Goal: Information Seeking & Learning: Learn about a topic

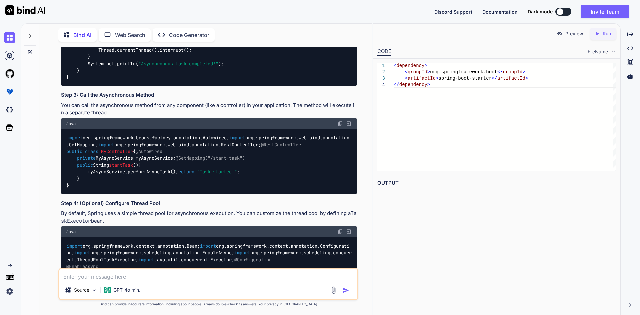
scroll to position [1526, 0]
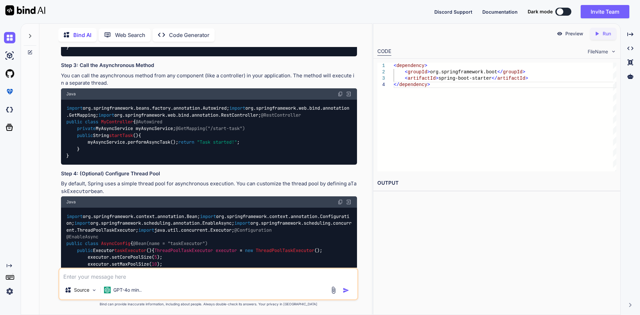
click at [109, 270] on textarea at bounding box center [208, 275] width 298 height 12
type textarea "w"
type textarea "x"
type textarea "wh"
type textarea "x"
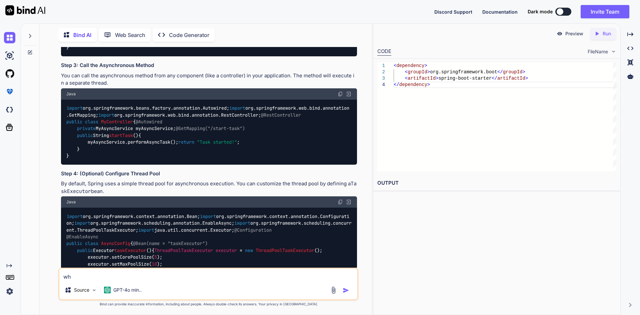
type textarea "wha"
type textarea "x"
type textarea "what"
type textarea "x"
type textarea "what"
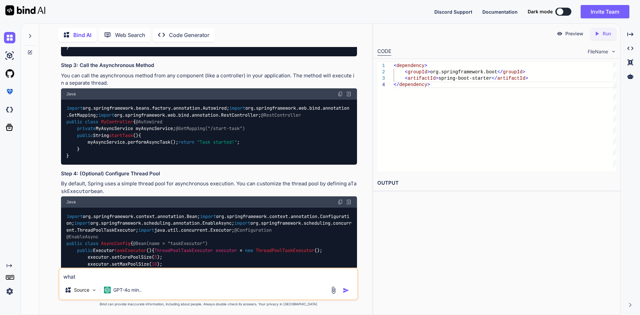
type textarea "x"
type textarea "what i"
type textarea "x"
type textarea "what is"
type textarea "x"
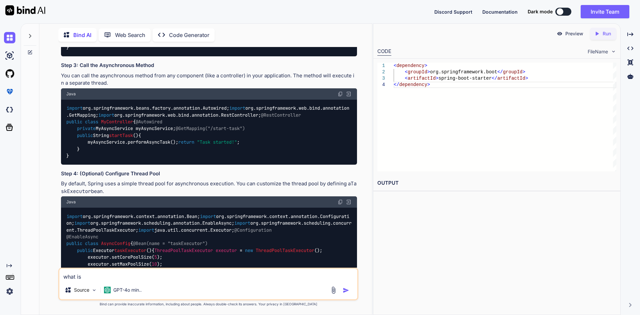
type textarea "what is"
type textarea "x"
type textarea "what is t"
type textarea "x"
type textarea "what is th"
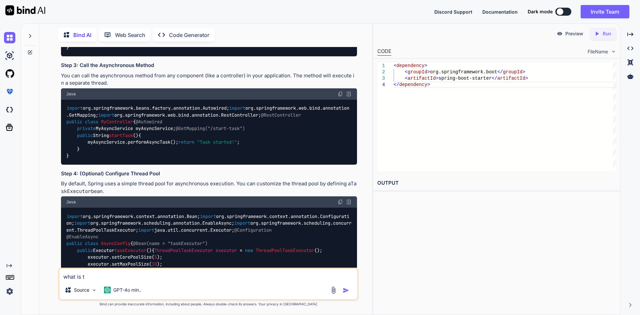
type textarea "x"
type textarea "what is the"
type textarea "x"
type textarea "what is the"
type textarea "x"
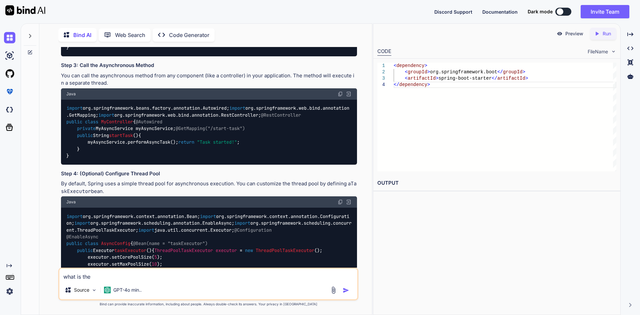
type textarea "what is the d"
type textarea "x"
type textarea "what is the di"
type textarea "x"
type textarea "what is the dif"
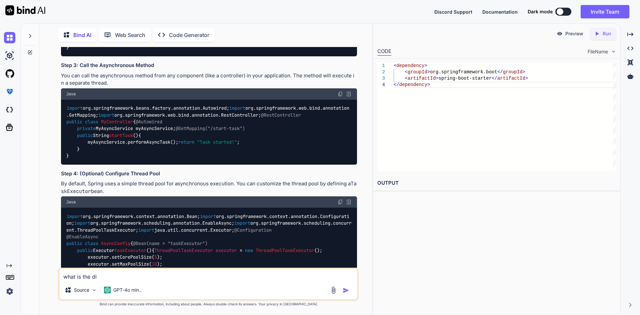
type textarea "x"
type textarea "what is the diff"
type textarea "x"
type textarea "what is the diffe"
type textarea "x"
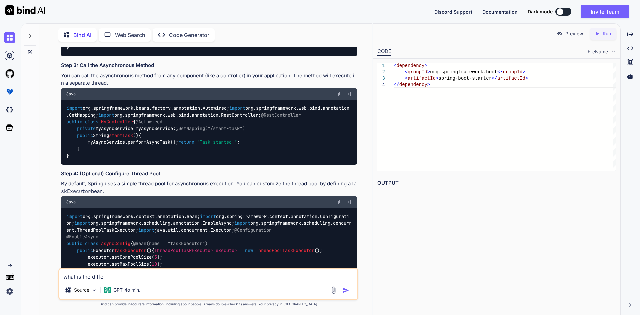
type textarea "what is the differ"
type textarea "x"
type textarea "what is the differe"
type textarea "x"
type textarea "what is the differen"
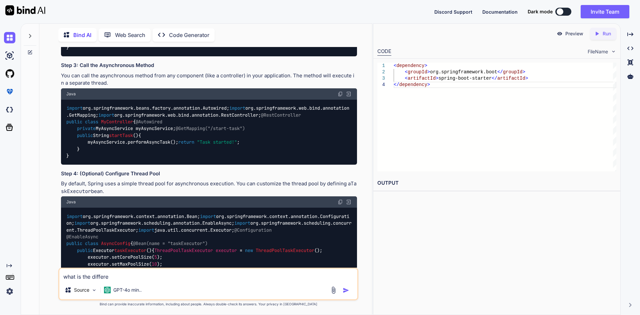
type textarea "x"
type textarea "what is the differenc"
type textarea "x"
type textarea "what is the difference"
type textarea "x"
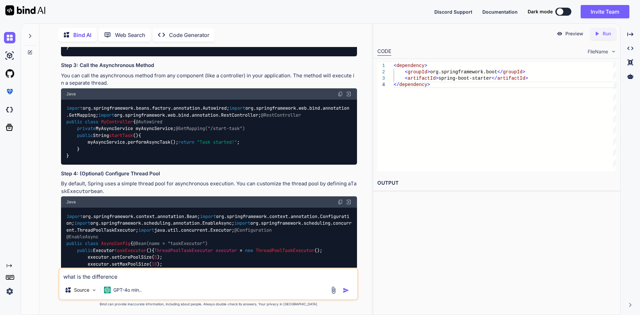
type textarea "what is the difference"
type textarea "x"
type textarea "what is the difference b"
type textarea "x"
type textarea "what is the difference be"
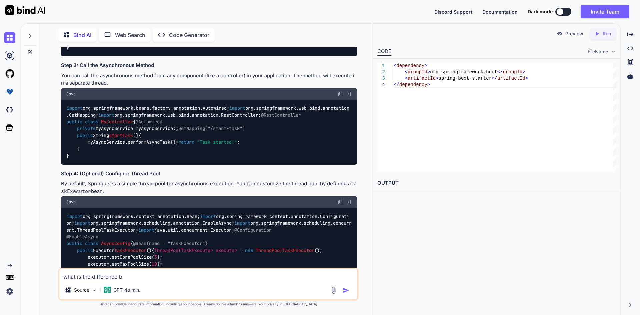
type textarea "x"
type textarea "what is the difference bet"
type textarea "x"
type textarea "what is the difference betw"
type textarea "x"
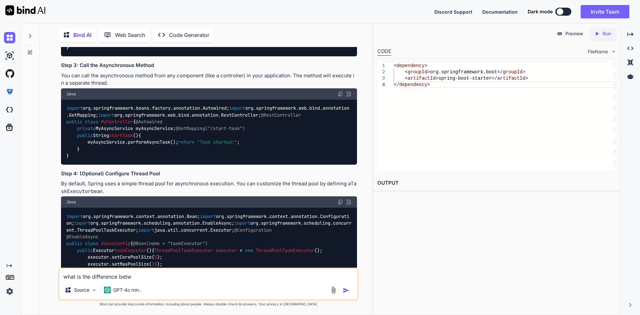
type textarea "what is the difference betwe"
type textarea "x"
type textarea "what is the difference betwee"
type textarea "x"
type textarea "what is the difference between"
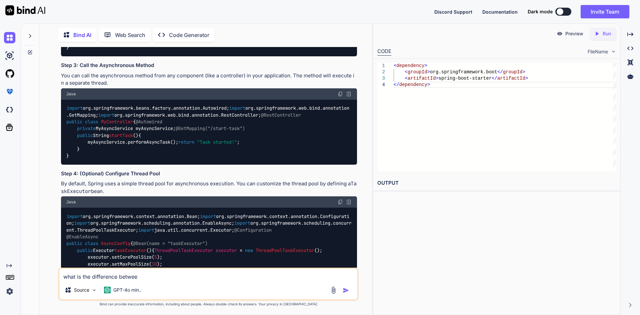
type textarea "x"
type textarea "what is the difference between"
type textarea "x"
type textarea "what is the difference between s"
type textarea "x"
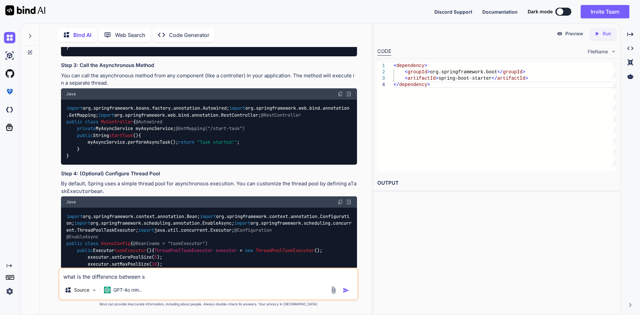
type textarea "what is the difference between st"
type textarea "x"
type textarea "what is the difference between str"
type textarea "x"
type textarea "what is the difference between stro"
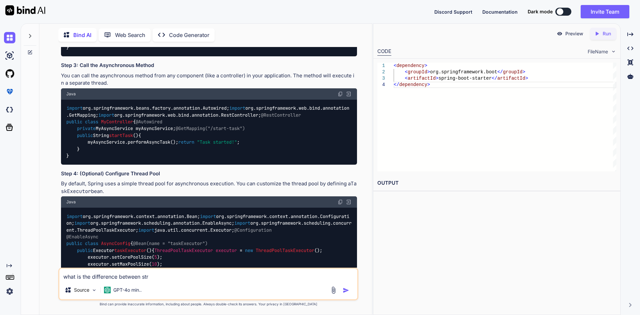
type textarea "x"
type textarea "what is the difference between stron"
type textarea "x"
type textarea "what is the difference between strong"
type textarea "x"
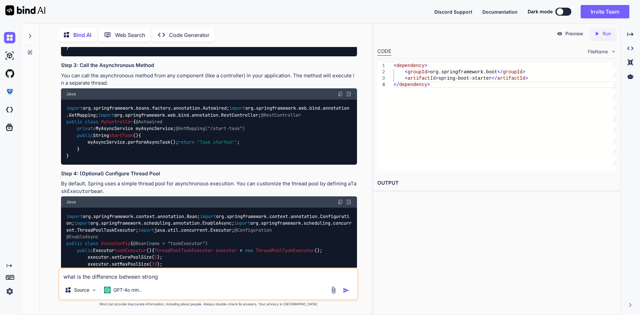
type textarea "what is the difference between strong"
type textarea "x"
type textarea "what is the difference between strong s"
type textarea "x"
type textarea "what is the difference between strong so"
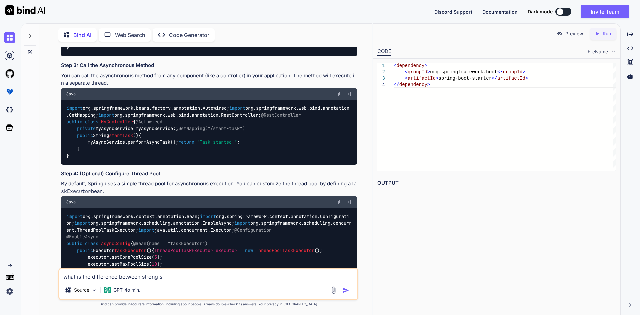
type textarea "x"
type textarea "what is the difference between strong sof"
type textarea "x"
type textarea "what is the difference between strong soft"
type textarea "x"
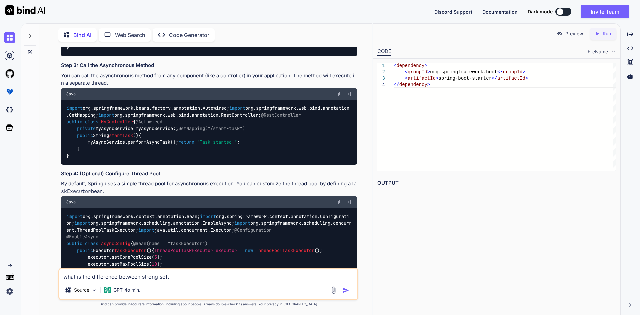
type textarea "what is the difference between strong soft"
type textarea "x"
type textarea "what is the difference between strong soft w"
type textarea "x"
type textarea "what is the difference between strong soft we"
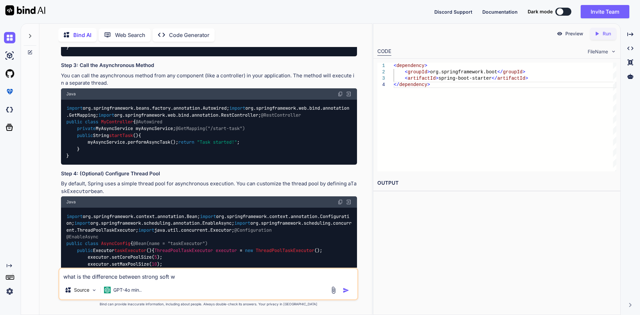
type textarea "x"
type textarea "what is the difference between strong soft wea"
type textarea "x"
type textarea "what is the difference between strong soft weak"
type textarea "x"
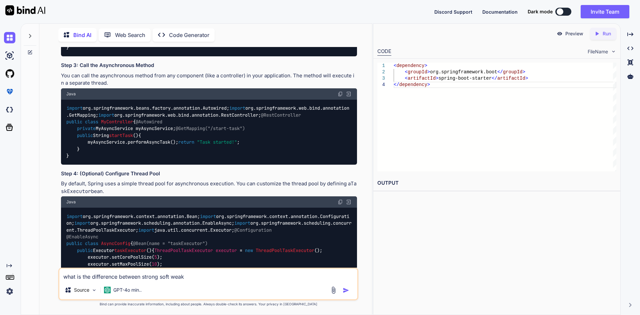
type textarea "what is the difference between strong soft weak"
type textarea "x"
type textarea "what is the difference between strong soft weak a"
type textarea "x"
type textarea "what is the difference between strong soft weak an"
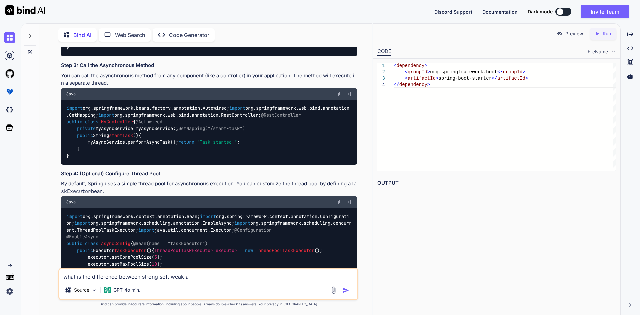
type textarea "x"
type textarea "what is the difference between strong soft weak and"
type textarea "x"
type textarea "what is the difference between strong soft weak and"
type textarea "x"
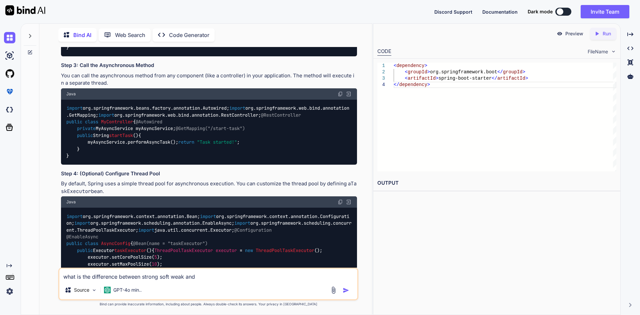
type textarea "what is the difference between strong soft weak and p"
type textarea "x"
type textarea "what is the difference between strong soft weak and ph"
type textarea "x"
type textarea "what is the difference between strong soft weak and pha"
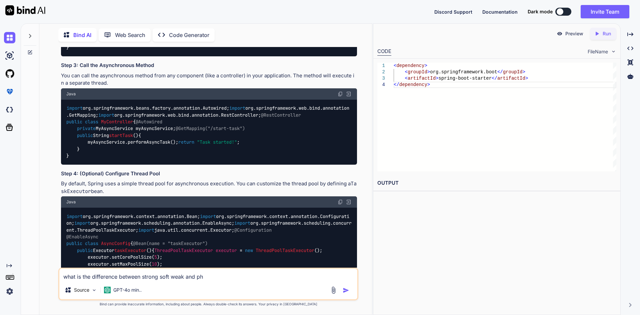
type textarea "x"
type textarea "what is the difference between strong soft weak and [PERSON_NAME]"
type textarea "x"
type textarea "what is the difference between strong soft weak and phant"
type textarea "x"
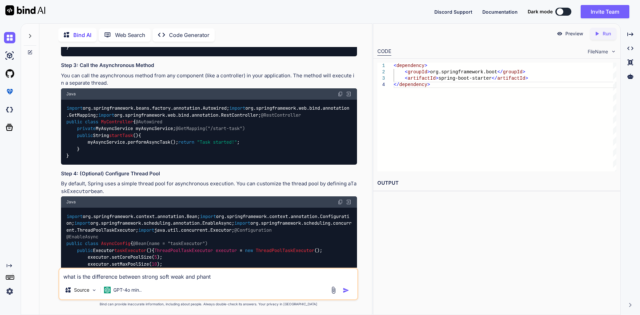
type textarea "what is the difference between strong soft weak and phanto"
type textarea "x"
type textarea "what is the difference between strong soft weak and phantom"
type textarea "x"
type textarea "what is the difference between strong soft weak and phantom"
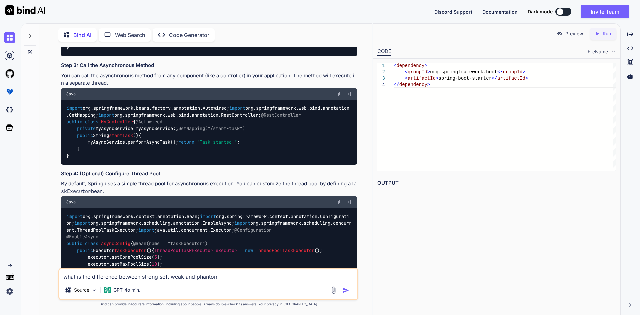
type textarea "x"
type textarea "what is the difference between strong soft weak and phantom r"
type textarea "x"
type textarea "what is the difference between strong soft weak and phantom re"
type textarea "x"
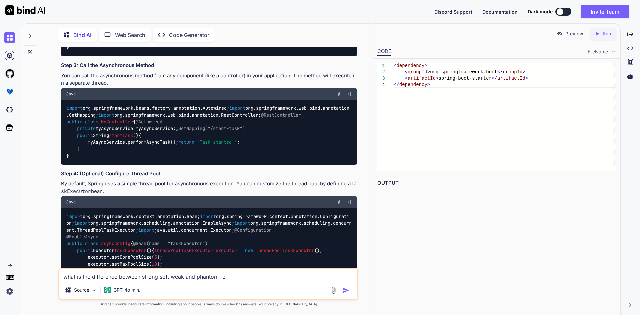
type textarea "what is the difference between strong soft weak and phantom ref"
type textarea "x"
type textarea "what is the difference between strong soft weak and phantom refr"
type textarea "x"
type textarea "what is the difference between strong soft weak and phantom refre"
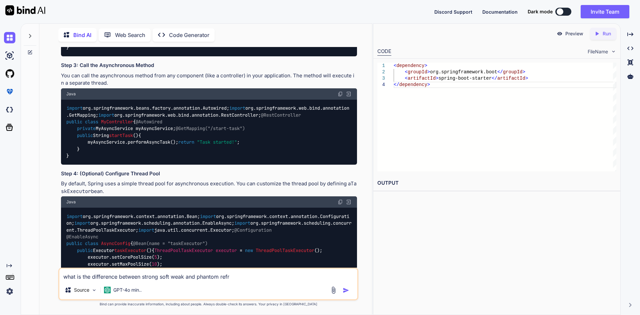
type textarea "x"
type textarea "what is the difference between strong soft weak and phantom refren"
type textarea "x"
type textarea "what is the difference between strong soft weak and phantom refrenc"
type textarea "x"
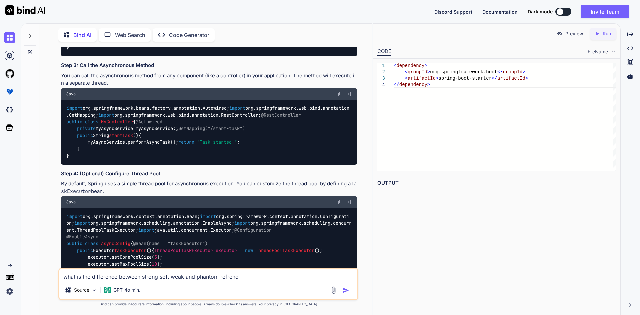
type textarea "what is the difference between strong soft weak and phantom refrence"
type textarea "x"
type textarea "what is the difference between strong soft weak and phantom refrences"
type textarea "x"
type textarea "what is the difference between strong soft weak and phantom refrences"
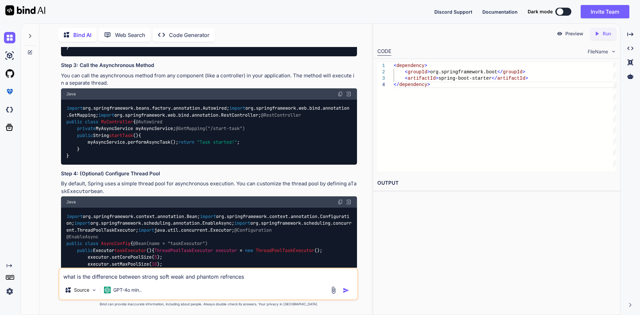
type textarea "x"
type textarea "what is the difference between strong soft weak and phantom refrences i"
type textarea "x"
type textarea "what is the difference between strong soft weak and phantom refrences in"
type textarea "x"
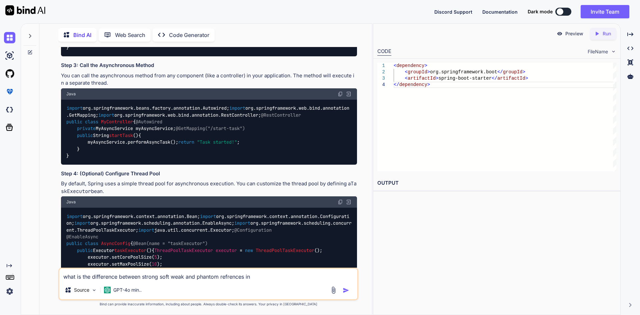
type textarea "what is the difference between strong soft weak and phantom refrences in"
type textarea "x"
type textarea "what is the difference between strong soft weak and phantom references in"
type textarea "x"
type textarea "what is the difference between strong soft weak and phantom references in j"
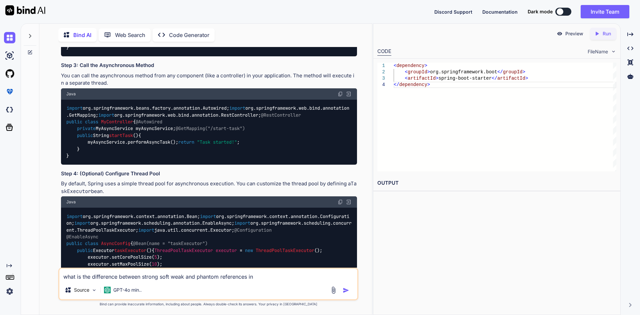
type textarea "x"
type textarea "what is the difference between strong soft weak and phantom references in ja"
type textarea "x"
type textarea "what is the difference between strong soft weak and phantom references in [GEOG…"
type textarea "x"
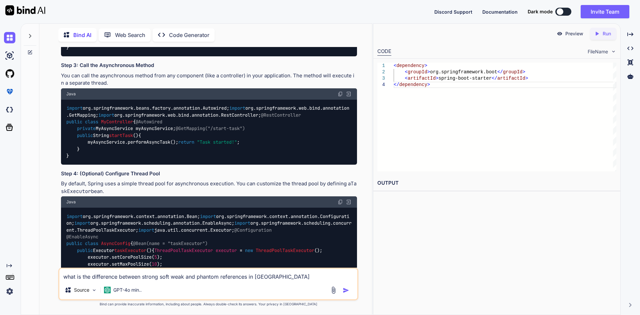
type textarea "what is the difference between strong soft weak and phantom references in [GEOG…"
type textarea "x"
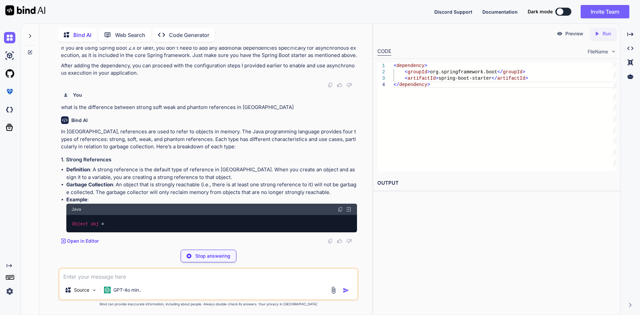
scroll to position [2254, 0]
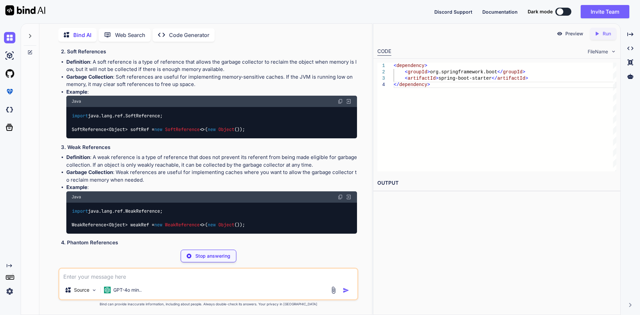
drag, startPoint x: 92, startPoint y: 169, endPoint x: 237, endPoint y: 171, distance: 144.8
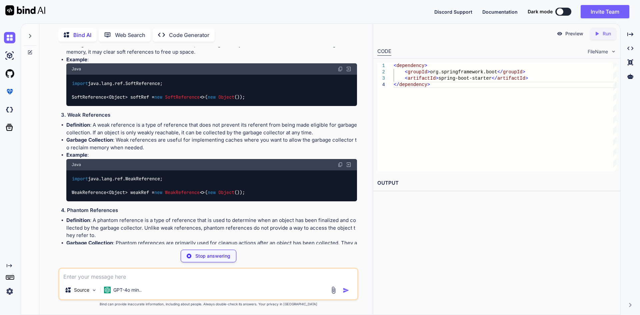
scroll to position [2287, 0]
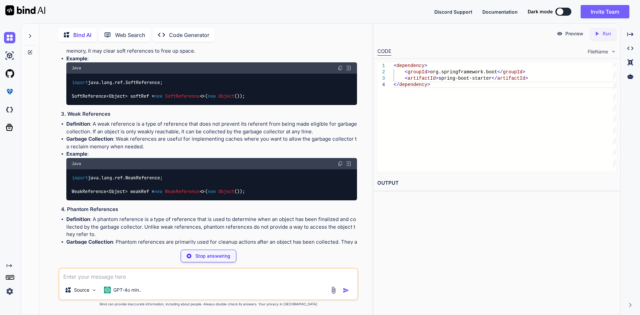
type textarea "x"
type textarea "Object obj = new Object(); // Strong reference"
type textarea "x"
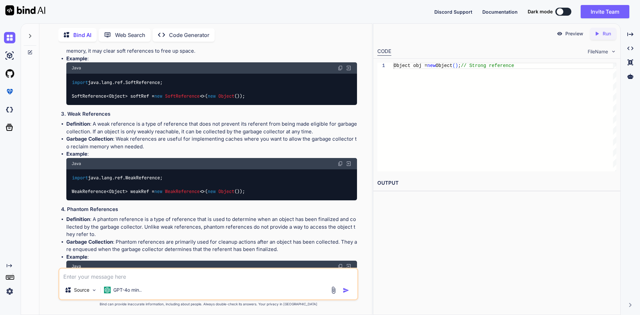
drag, startPoint x: 117, startPoint y: 149, endPoint x: 209, endPoint y: 154, distance: 91.9
drag, startPoint x: 145, startPoint y: 151, endPoint x: 196, endPoint y: 152, distance: 50.7
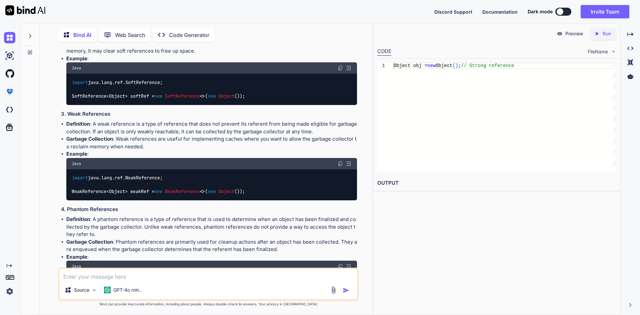
drag, startPoint x: 224, startPoint y: 151, endPoint x: 341, endPoint y: 151, distance: 116.1
drag, startPoint x: 80, startPoint y: 156, endPoint x: 200, endPoint y: 161, distance: 120.9
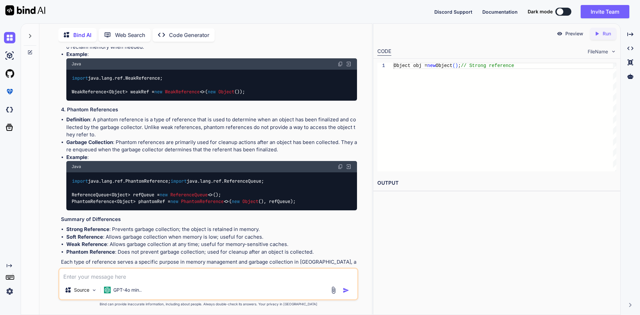
scroll to position [2387, 0]
drag, startPoint x: 116, startPoint y: 132, endPoint x: 169, endPoint y: 133, distance: 53.0
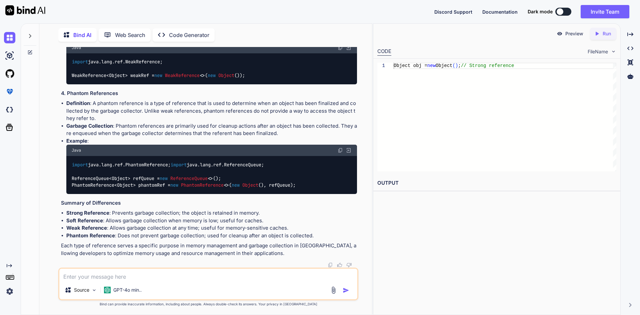
scroll to position [2599, 0]
drag, startPoint x: 114, startPoint y: 212, endPoint x: 284, endPoint y: 211, distance: 169.1
click at [284, 211] on li "Strong Reference : Prevents garbage collection; the object is retained in memor…" at bounding box center [211, 213] width 291 height 8
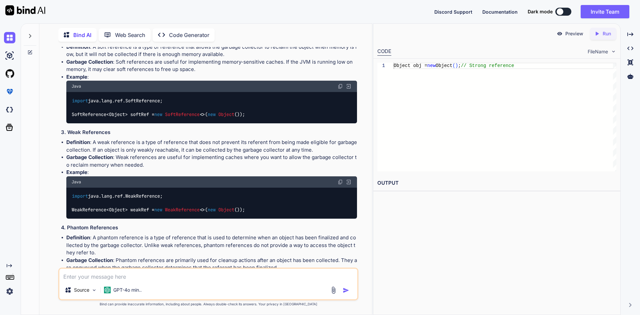
scroll to position [2266, 0]
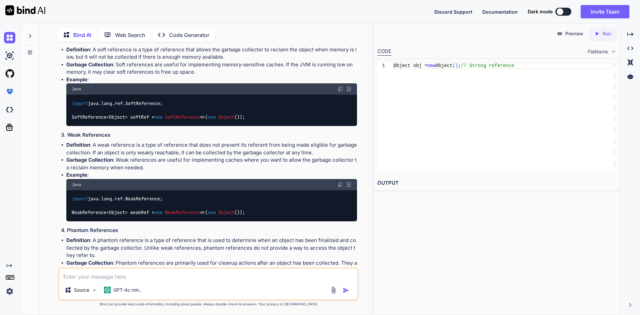
drag, startPoint x: 143, startPoint y: 156, endPoint x: 211, endPoint y: 155, distance: 68.4
drag, startPoint x: 234, startPoint y: 156, endPoint x: 289, endPoint y: 159, distance: 54.5
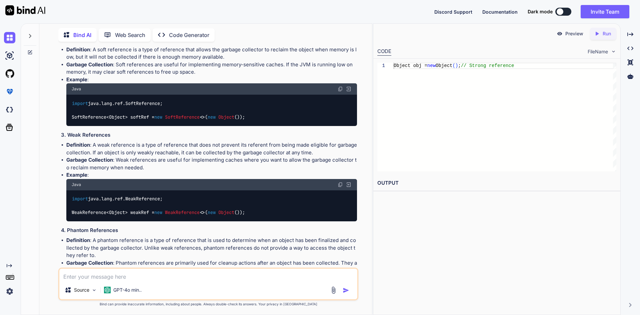
drag, startPoint x: 94, startPoint y: 155, endPoint x: 301, endPoint y: 156, distance: 206.5
drag, startPoint x: 93, startPoint y: 159, endPoint x: 311, endPoint y: 158, distance: 218.1
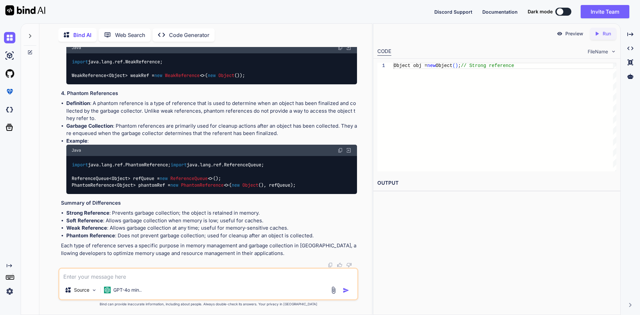
scroll to position [2599, 0]
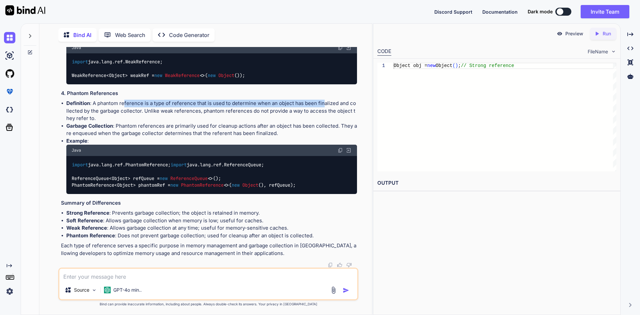
drag, startPoint x: 124, startPoint y: 99, endPoint x: 323, endPoint y: 96, distance: 198.5
click at [323, 100] on li "Definition : A phantom reference is a type of reference that is used to determi…" at bounding box center [211, 111] width 291 height 23
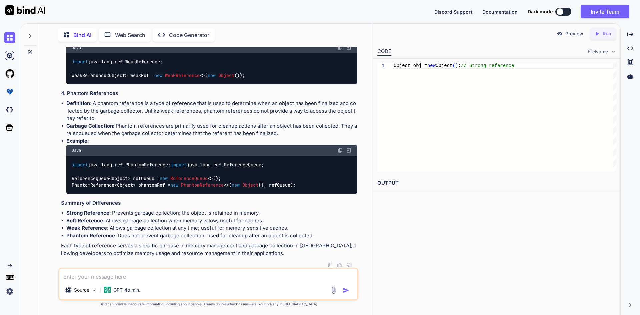
click at [176, 122] on li "Definition : A phantom reference is a type of reference that is used to determi…" at bounding box center [211, 111] width 291 height 23
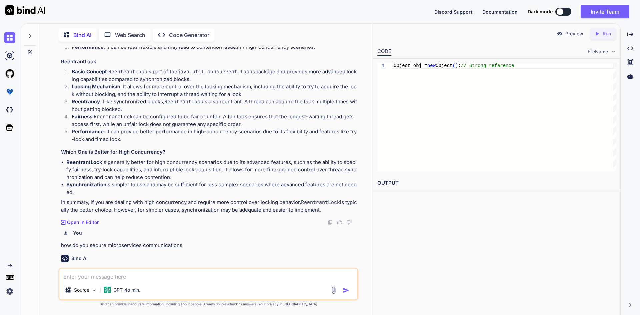
scroll to position [598, 0]
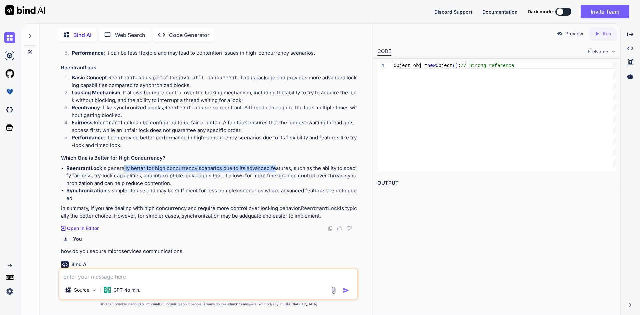
drag, startPoint x: 122, startPoint y: 162, endPoint x: 272, endPoint y: 155, distance: 149.9
click at [272, 155] on div "Synchronization and ReentrantLock are both mechanisms in [GEOGRAPHIC_DATA] used…" at bounding box center [209, 88] width 296 height 263
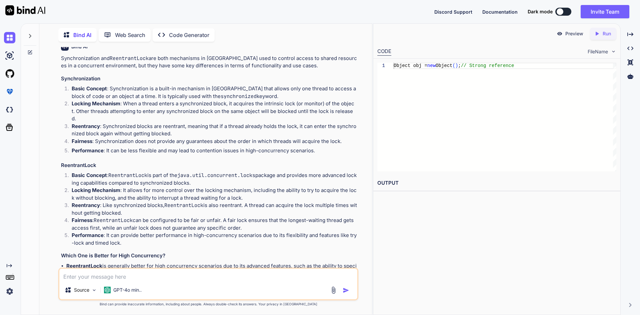
scroll to position [498, 0]
